Goal: Task Accomplishment & Management: Manage account settings

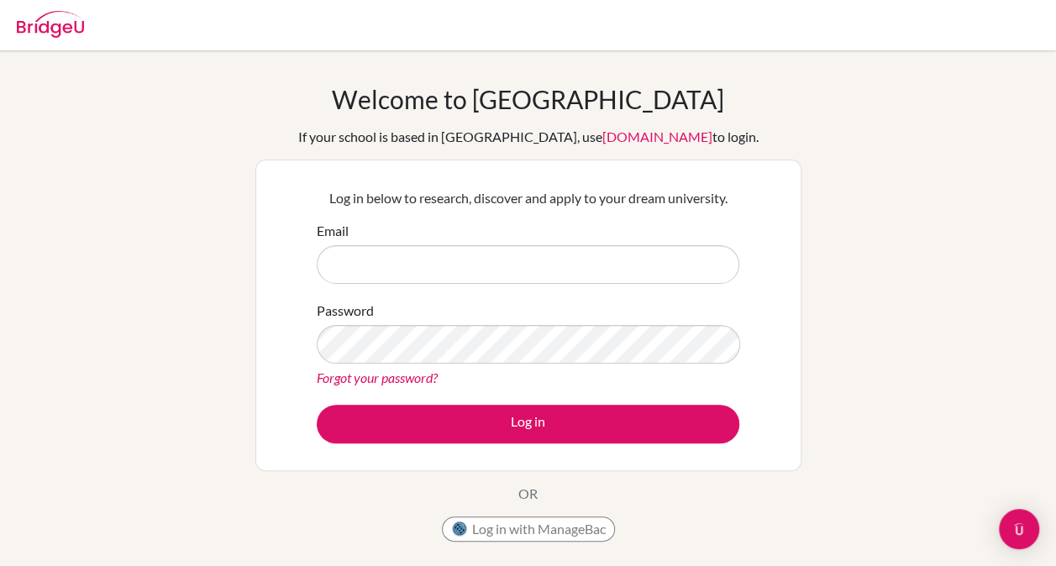
type input "[EMAIL_ADDRESS][PERSON_NAME][DOMAIN_NAME]"
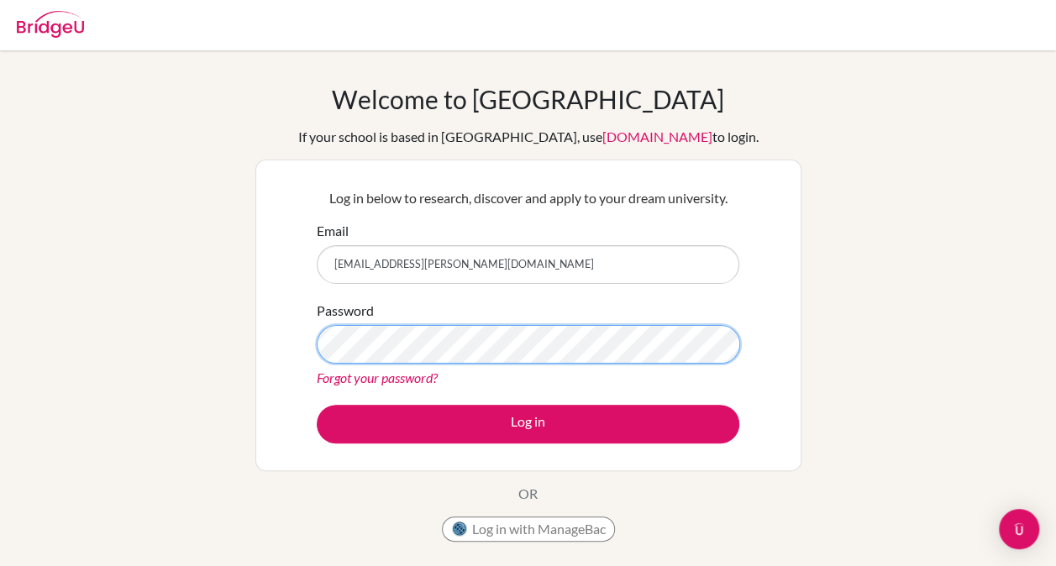
click at [317, 405] on button "Log in" at bounding box center [528, 424] width 423 height 39
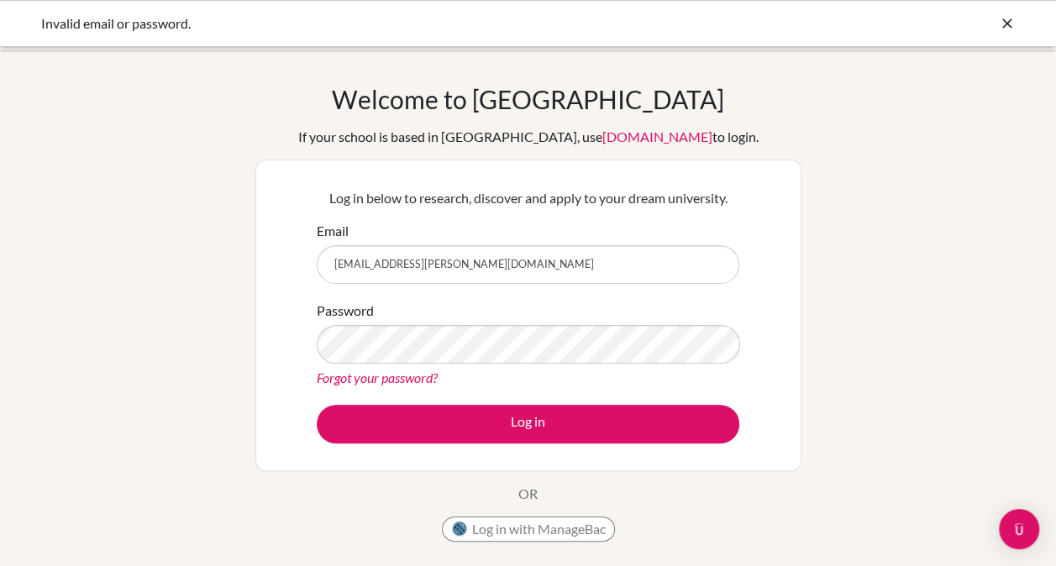
drag, startPoint x: 503, startPoint y: 260, endPoint x: 176, endPoint y: 222, distance: 329.1
click at [176, 222] on div "Welcome to BridgeU If your school is based in China, use app.bridge-u.com.cn to…" at bounding box center [528, 358] width 1056 height 549
type input "getatchaceq@gmail.com"
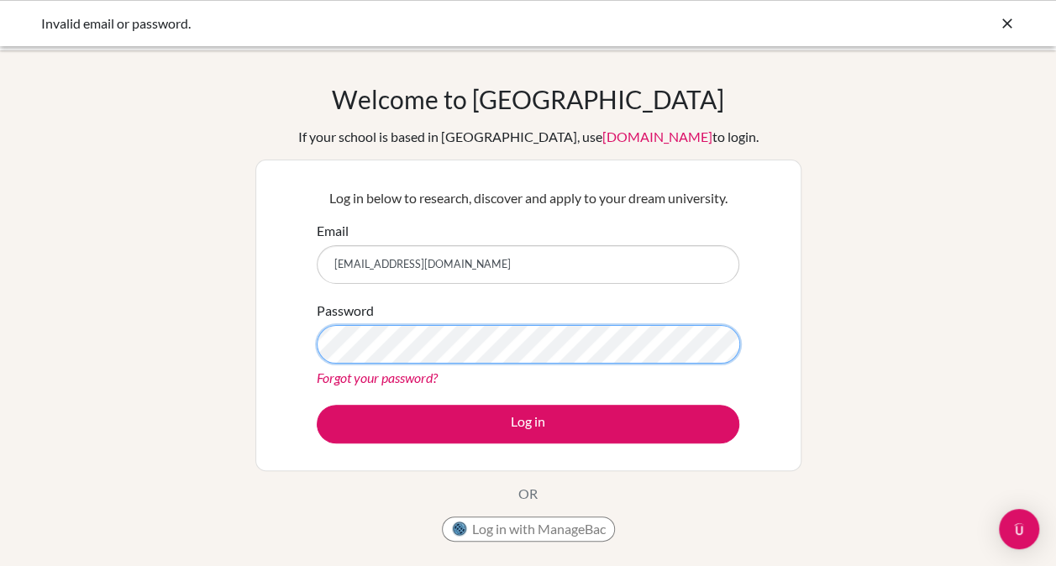
click at [317, 405] on button "Log in" at bounding box center [528, 424] width 423 height 39
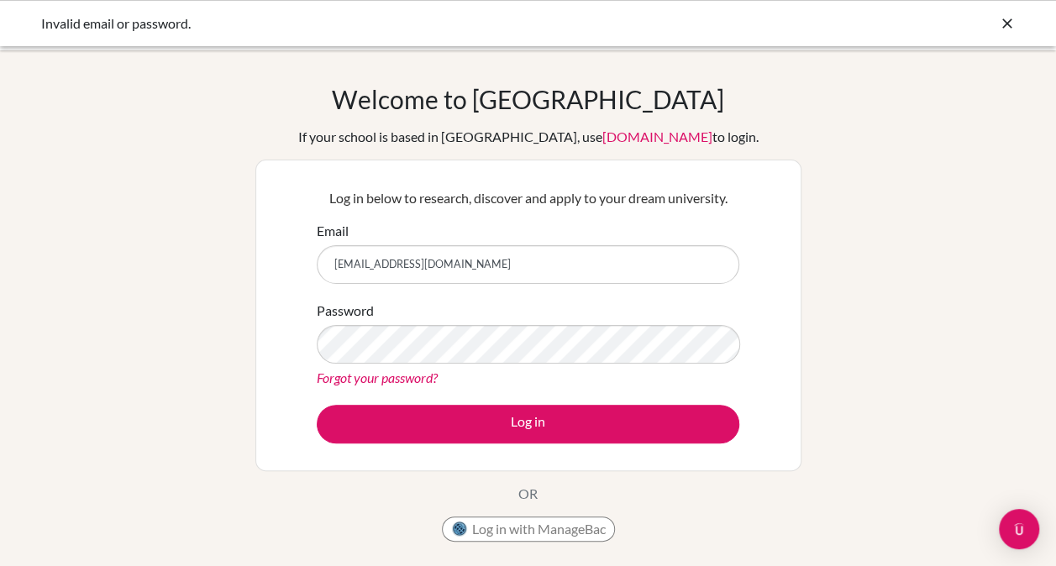
drag, startPoint x: 469, startPoint y: 262, endPoint x: 216, endPoint y: 262, distance: 252.9
click at [216, 262] on div "Welcome to BridgeU If your school is based in China, use app.bridge-u.com.cn to…" at bounding box center [528, 358] width 1056 height 549
click at [402, 272] on input "Email" at bounding box center [528, 264] width 423 height 39
type input "[EMAIL_ADDRESS][PERSON_NAME][DOMAIN_NAME]"
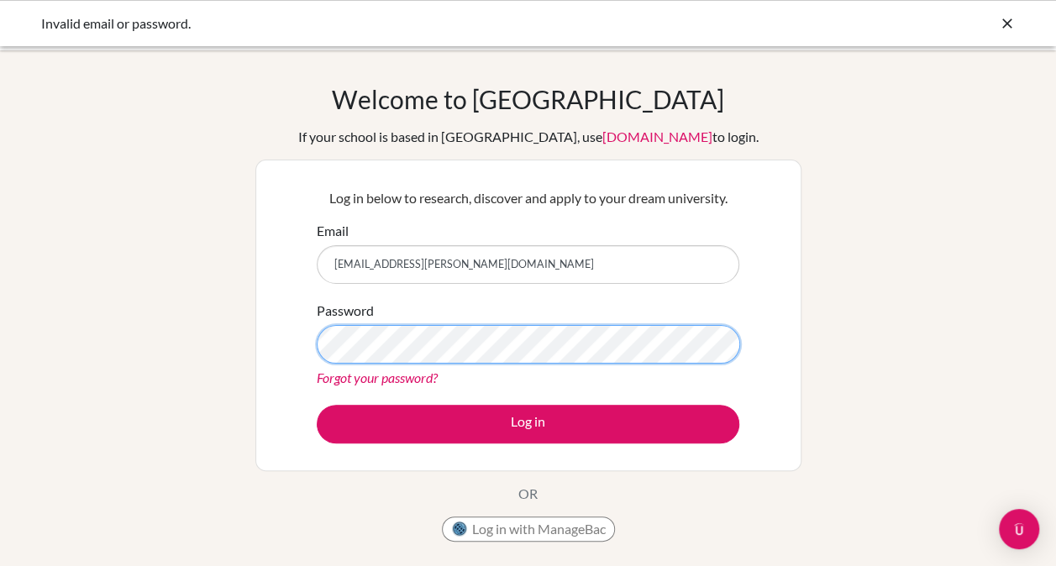
click at [317, 405] on button "Log in" at bounding box center [528, 424] width 423 height 39
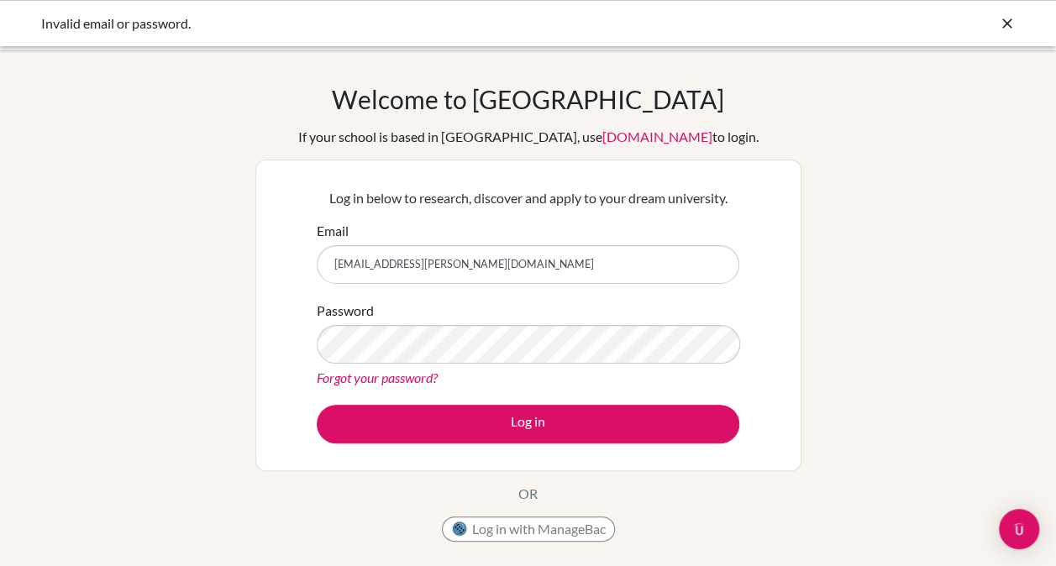
click at [396, 376] on link "Forgot your password?" at bounding box center [377, 378] width 121 height 16
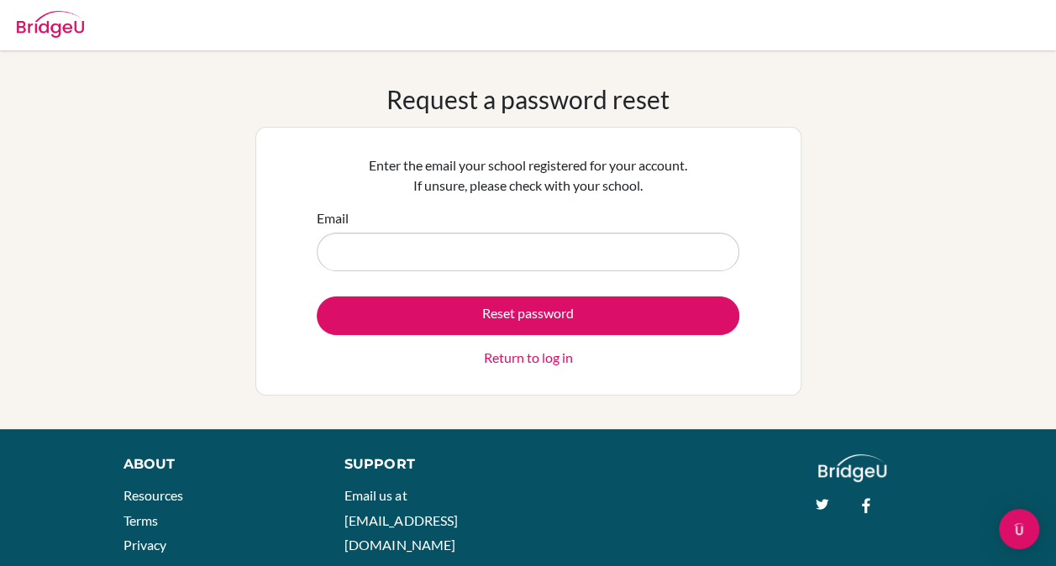
click at [491, 259] on input "Email" at bounding box center [528, 252] width 423 height 39
type input "[EMAIL_ADDRESS][PERSON_NAME][DOMAIN_NAME]"
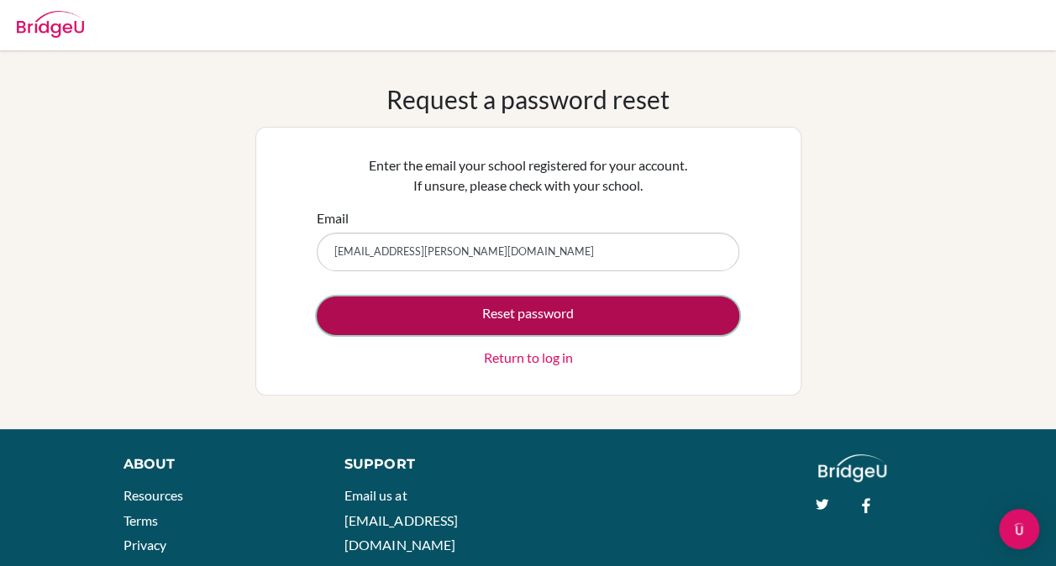
click at [493, 313] on button "Reset password" at bounding box center [528, 316] width 423 height 39
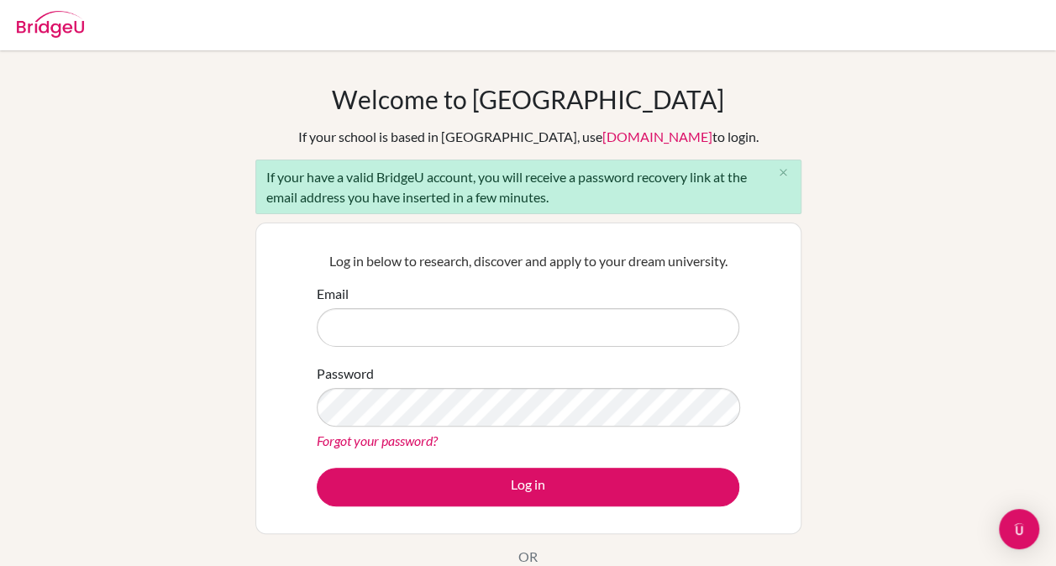
click at [396, 324] on input "Email" at bounding box center [528, 327] width 423 height 39
type input "[EMAIL_ADDRESS][PERSON_NAME][DOMAIN_NAME]"
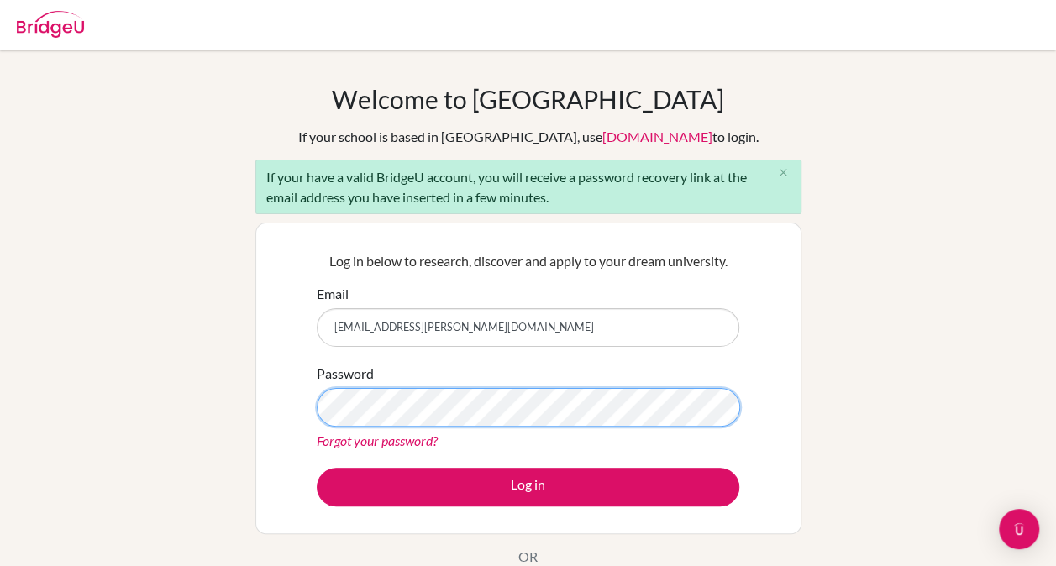
click at [317, 468] on button "Log in" at bounding box center [528, 487] width 423 height 39
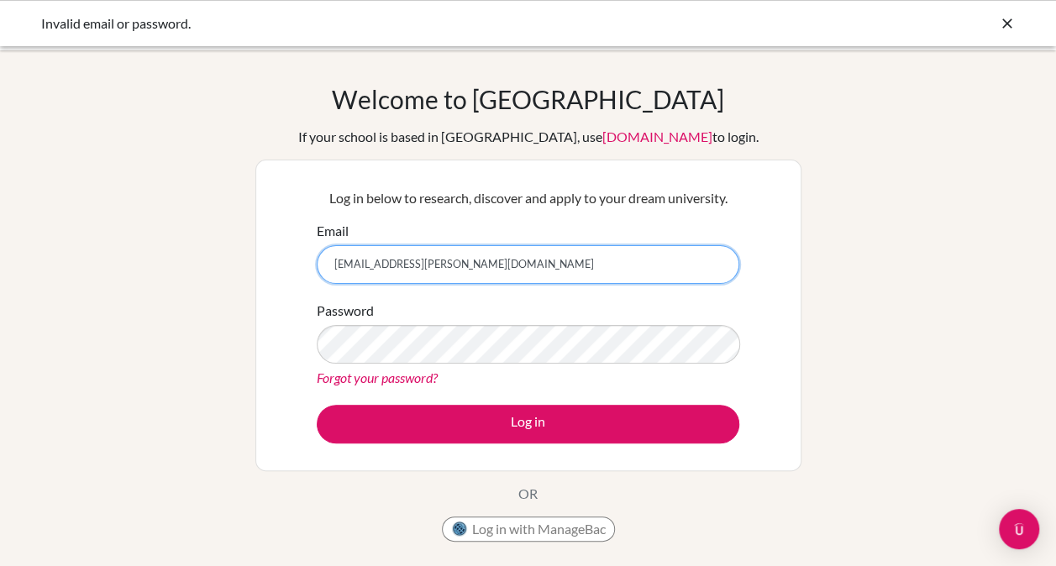
click at [426, 271] on input "ch.quarles@criastudents.com" at bounding box center [528, 264] width 423 height 39
click at [1014, 24] on icon at bounding box center [1007, 23] width 17 height 17
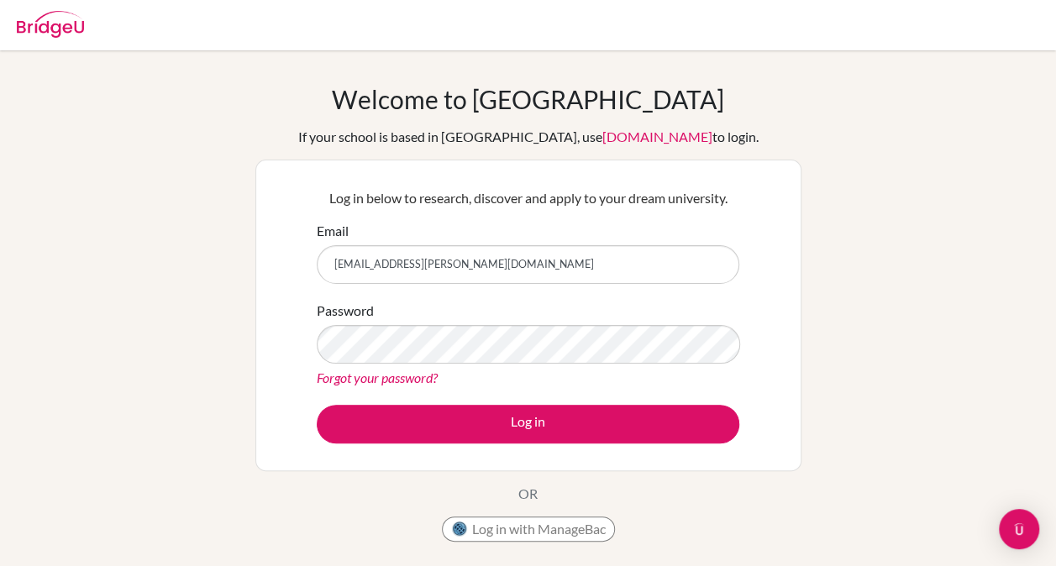
click at [376, 373] on link "Forgot your password?" at bounding box center [377, 378] width 121 height 16
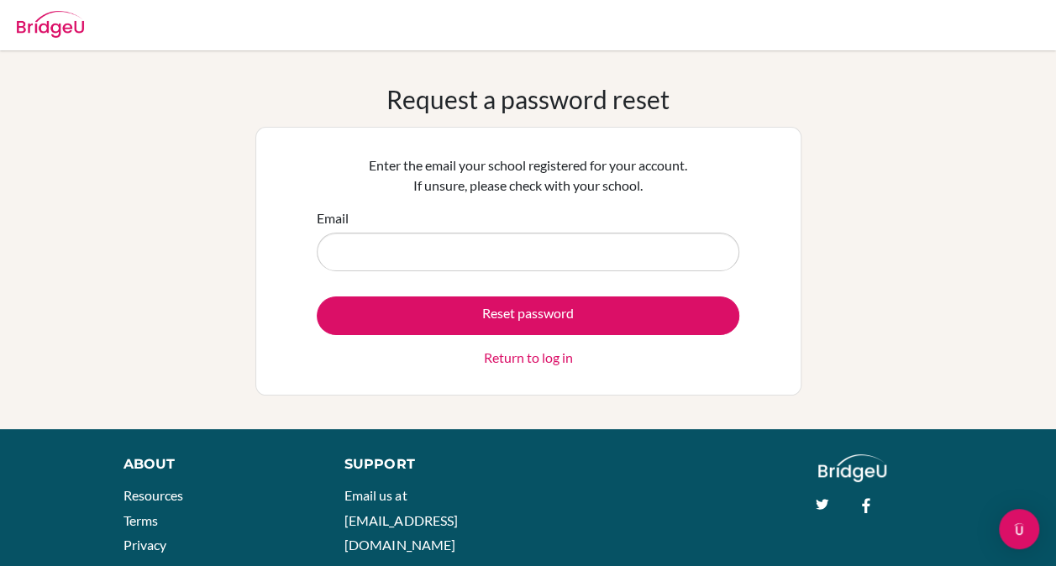
click at [442, 247] on input "Email" at bounding box center [528, 252] width 423 height 39
type input "ch.quarles@criastudents.com"
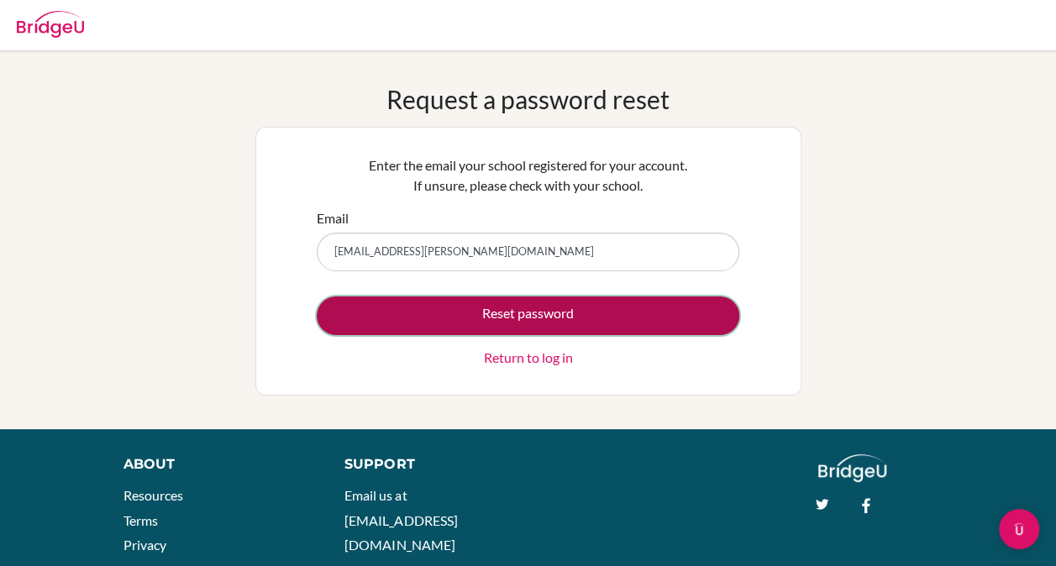
click at [559, 319] on button "Reset password" at bounding box center [528, 316] width 423 height 39
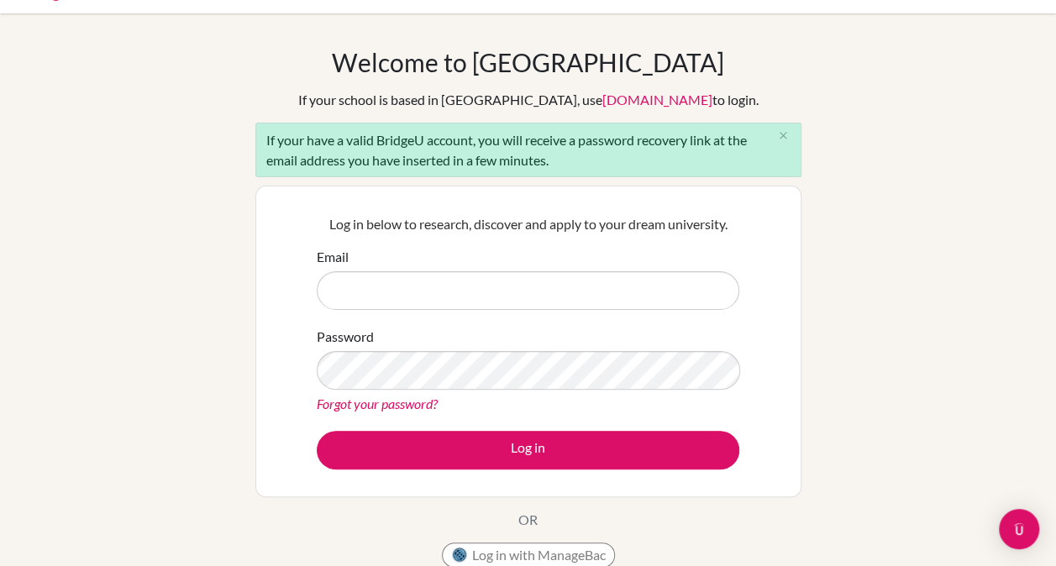
scroll to position [34, 0]
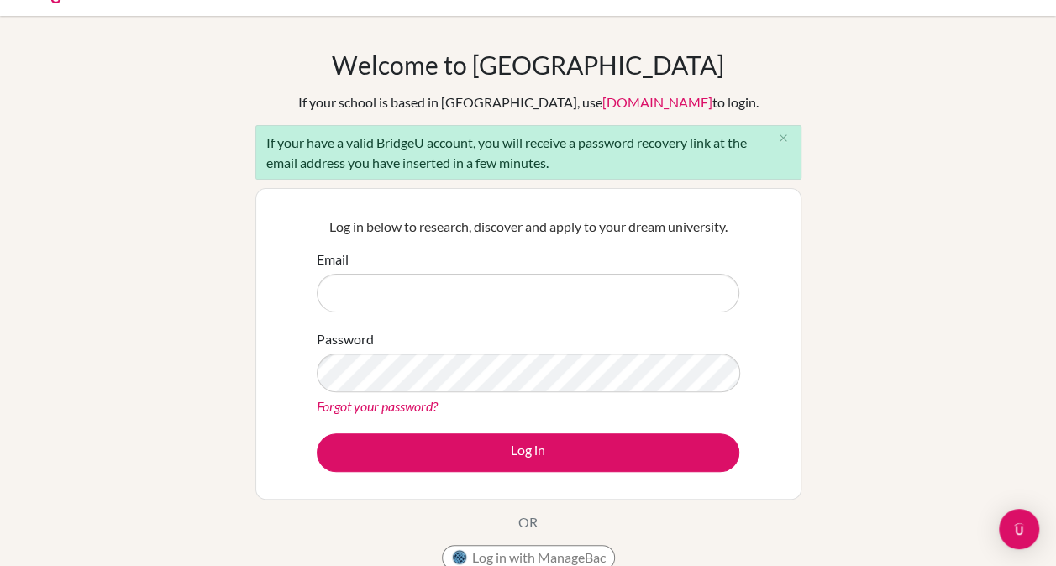
click at [384, 292] on input "Email" at bounding box center [528, 293] width 423 height 39
type input "[EMAIL_ADDRESS][DOMAIN_NAME]"
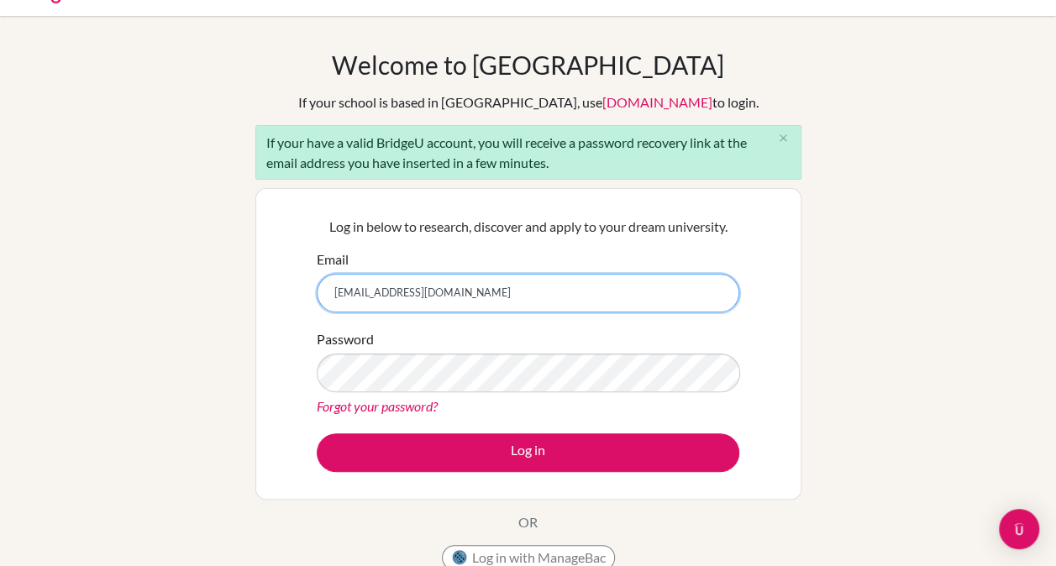
click at [451, 295] on input "[EMAIL_ADDRESS][DOMAIN_NAME]" at bounding box center [528, 293] width 423 height 39
click at [523, 296] on input "getatchacequarles@gmail.com" at bounding box center [528, 293] width 423 height 39
drag, startPoint x: 501, startPoint y: 295, endPoint x: 150, endPoint y: 282, distance: 350.5
click at [144, 282] on div "Welcome to BridgeU If your school is based in China, use app.bridge-u.com.cn to…" at bounding box center [528, 356] width 1056 height 612
click at [404, 286] on input "Email" at bounding box center [528, 293] width 423 height 39
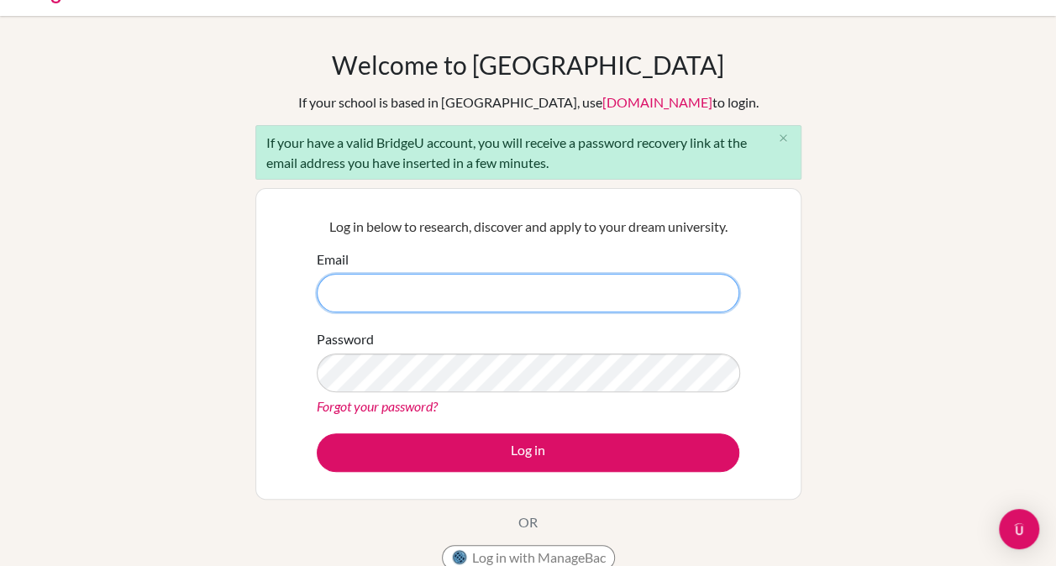
drag, startPoint x: 351, startPoint y: 286, endPoint x: 372, endPoint y: 288, distance: 21.2
click at [372, 288] on input "Email" at bounding box center [528, 293] width 423 height 39
type input "g"
type input "[EMAIL_ADDRESS][DOMAIN_NAME]"
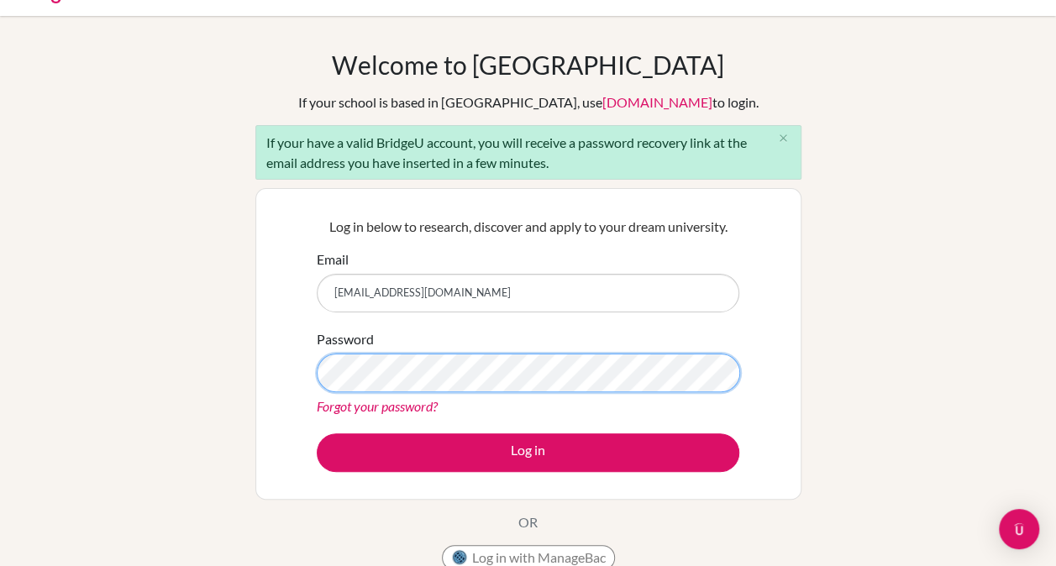
click at [317, 433] on button "Log in" at bounding box center [528, 452] width 423 height 39
